Goal: Find specific page/section: Find specific page/section

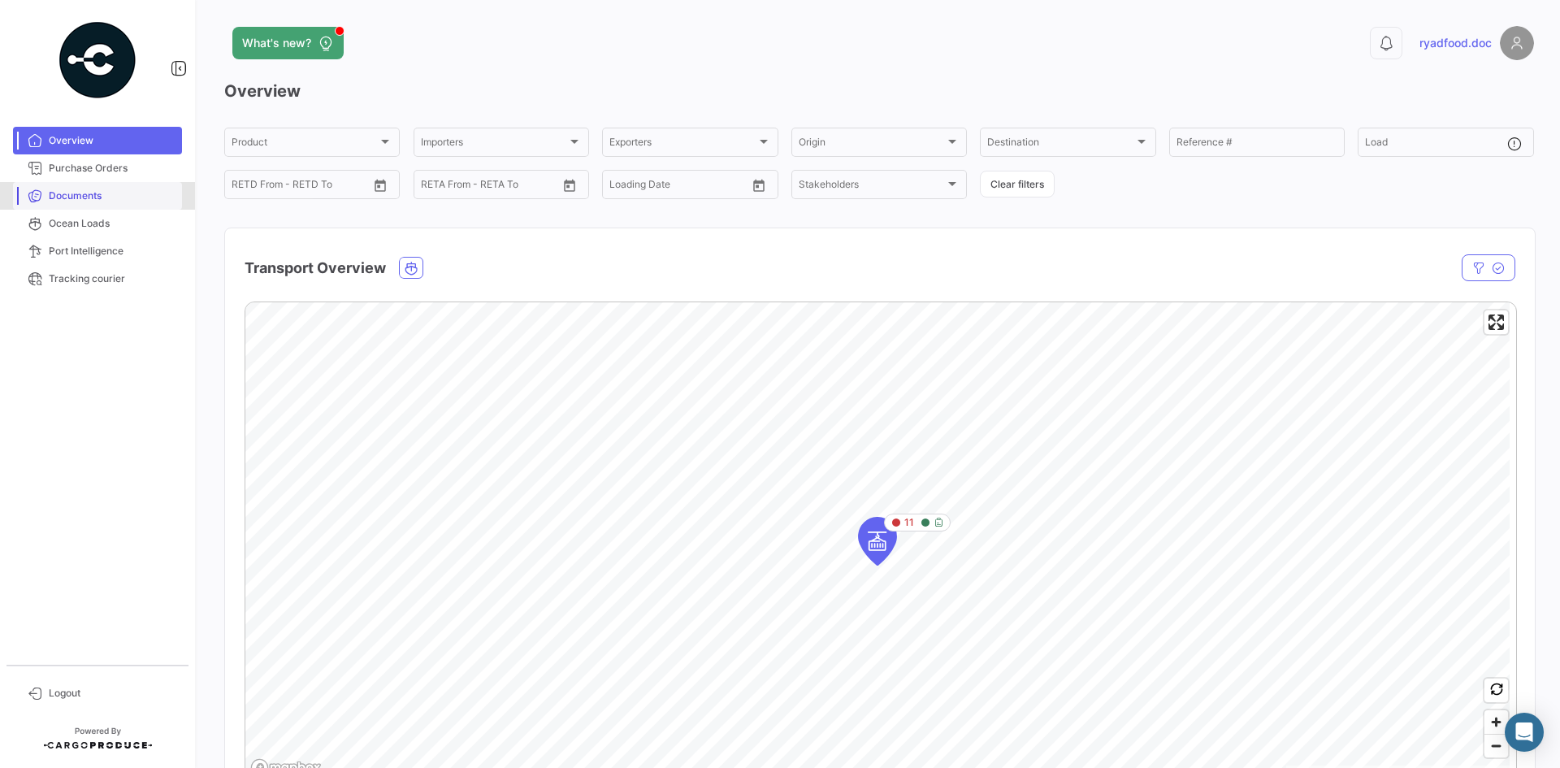
click at [61, 194] on span "Documents" at bounding box center [112, 195] width 127 height 15
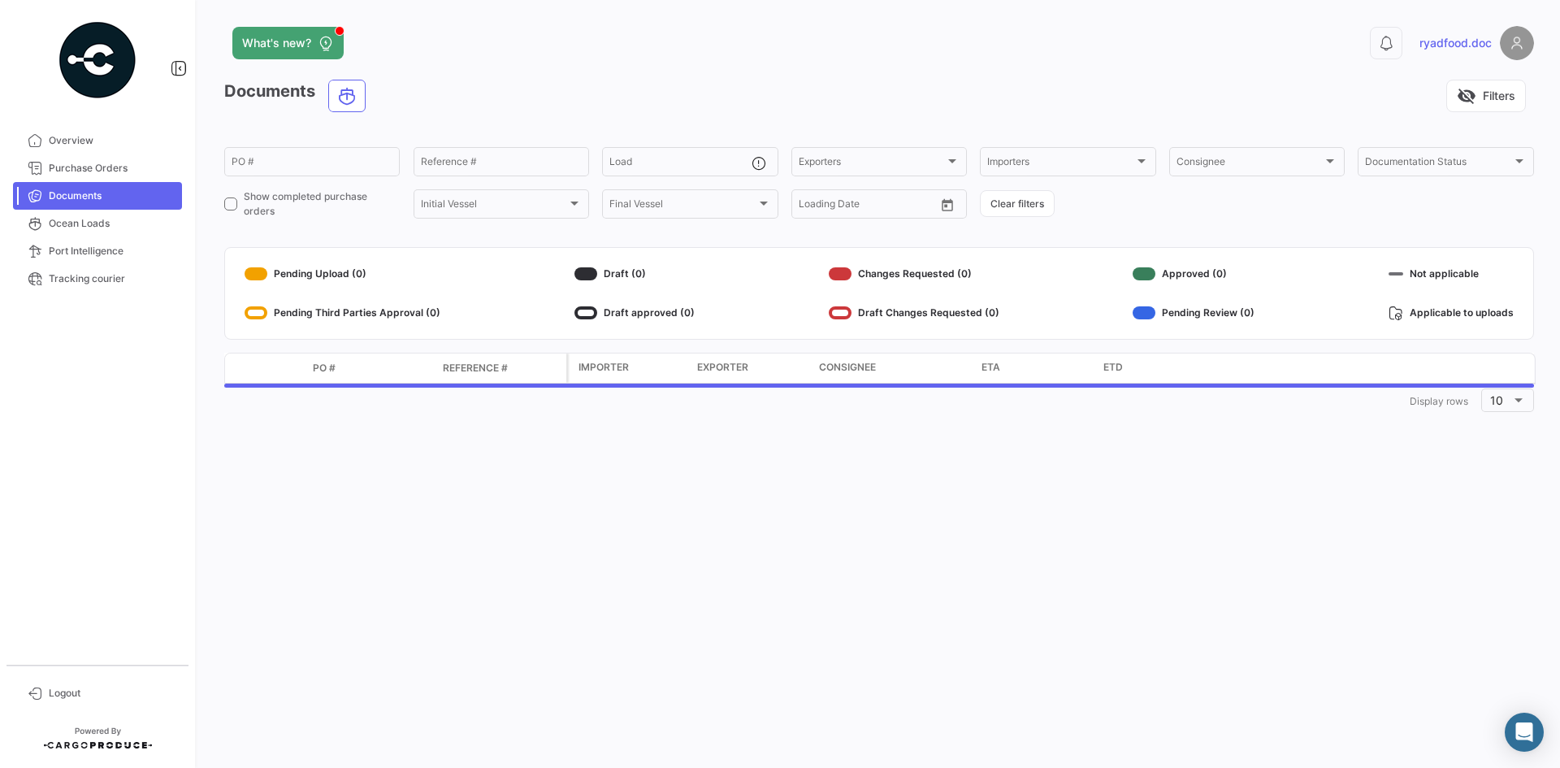
click at [107, 189] on span "Documents" at bounding box center [112, 195] width 127 height 15
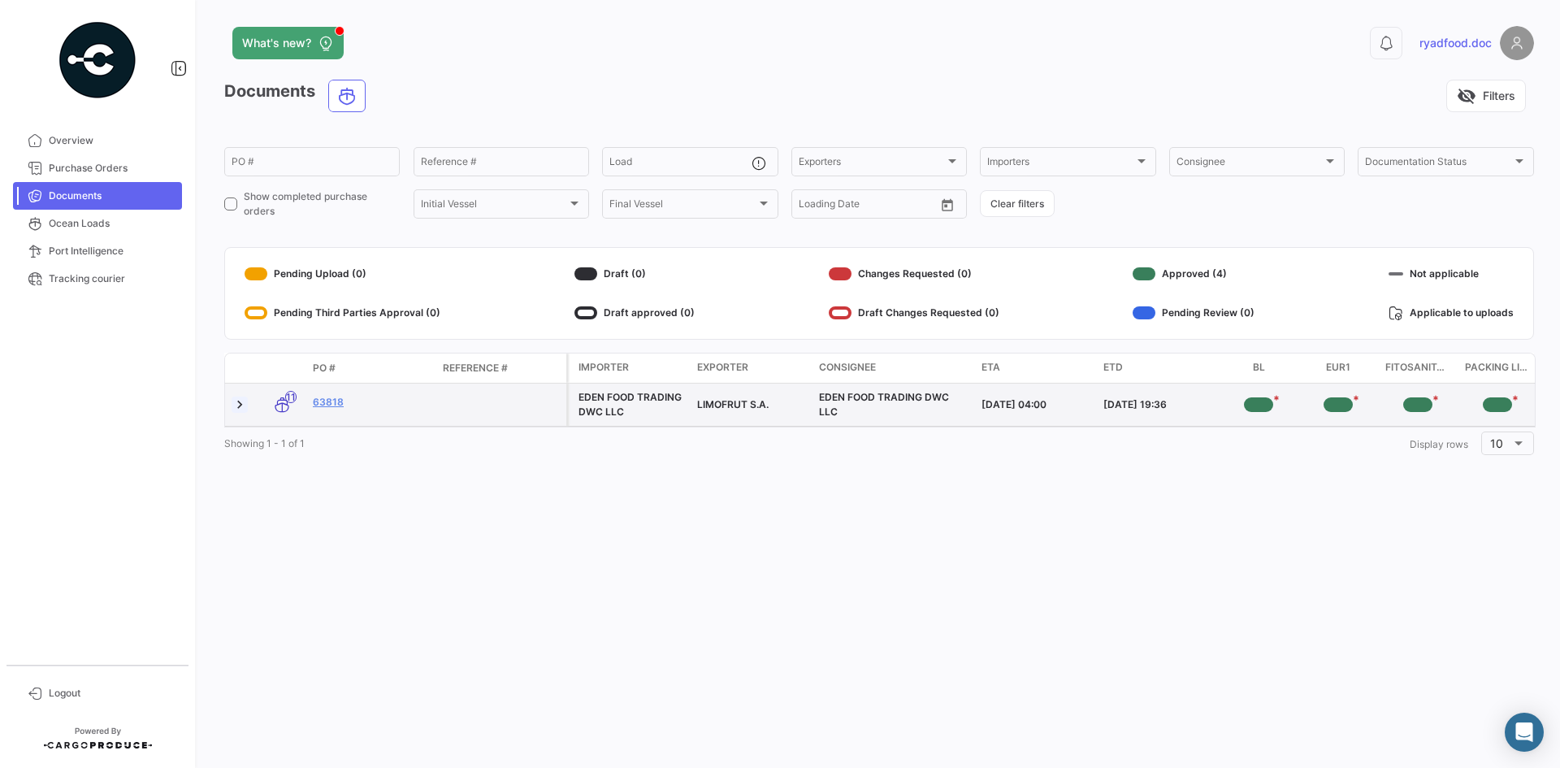
click at [235, 407] on link at bounding box center [240, 404] width 16 height 16
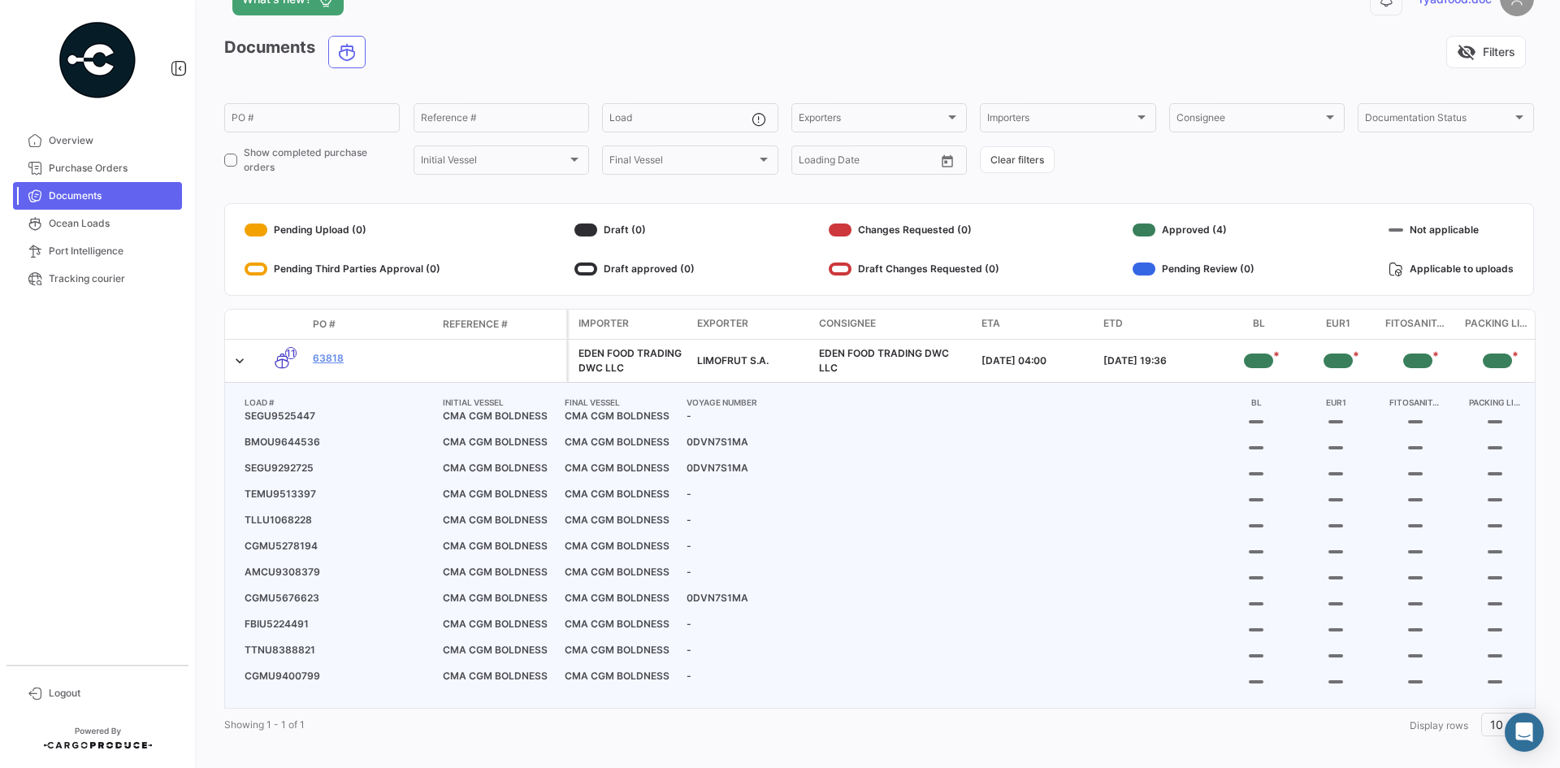
scroll to position [68, 0]
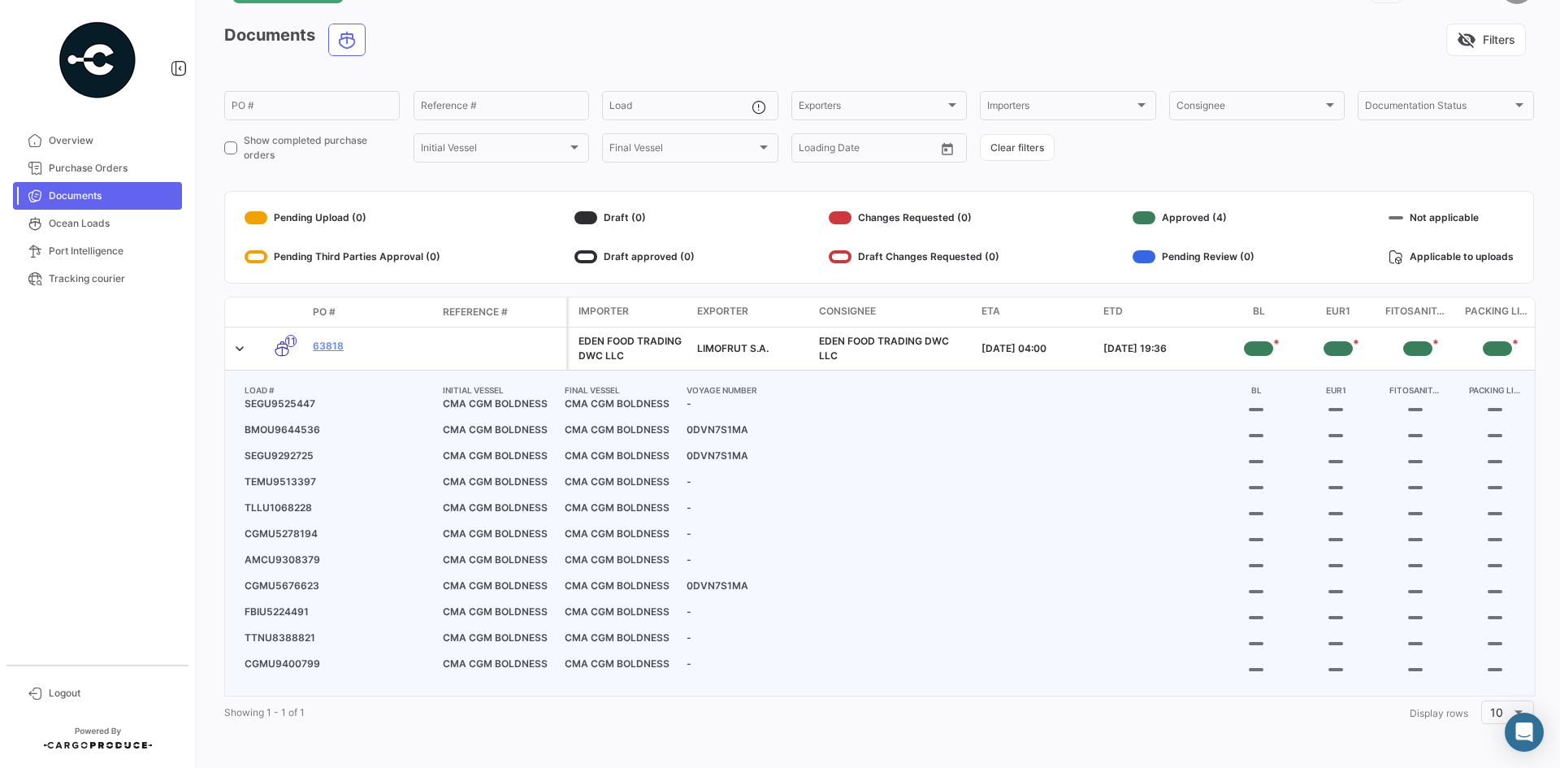
click at [303, 396] on span "SEGU9525447" at bounding box center [337, 403] width 198 height 15
copy span "SEGU9525447"
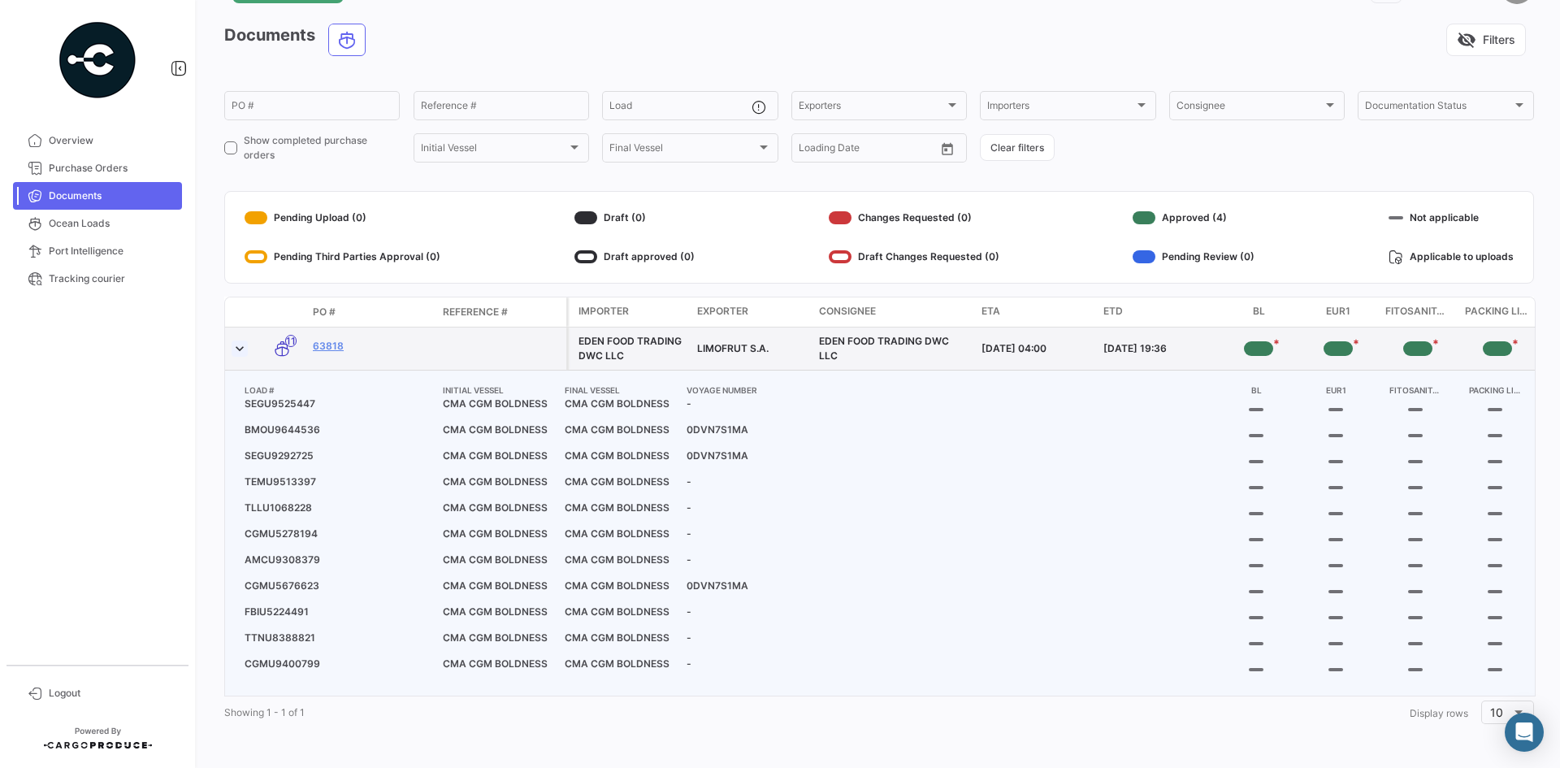
click at [246, 340] on link at bounding box center [240, 348] width 16 height 16
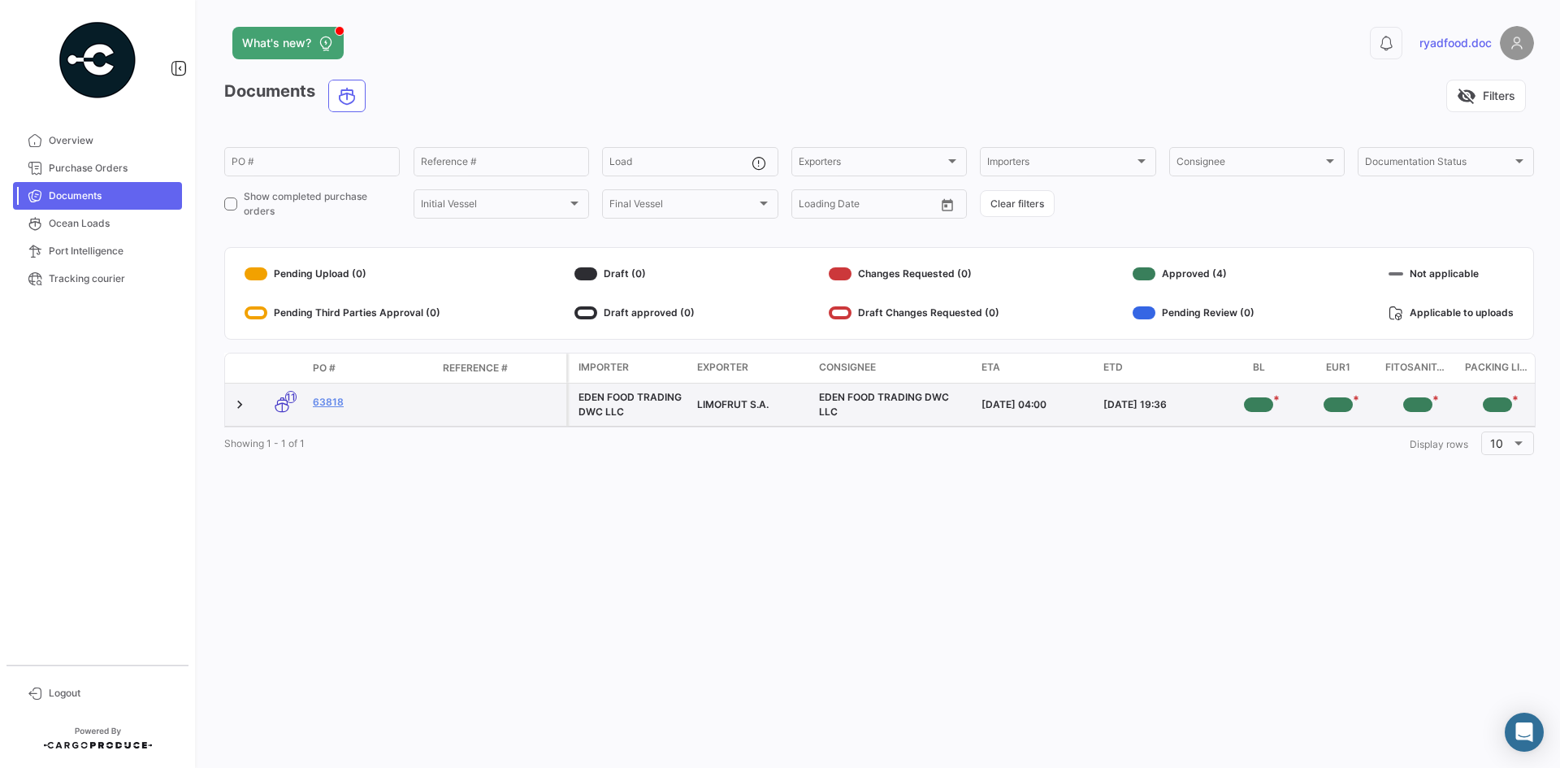
click at [1250, 403] on div "*" at bounding box center [1258, 404] width 29 height 15
